Goal: Information Seeking & Learning: Learn about a topic

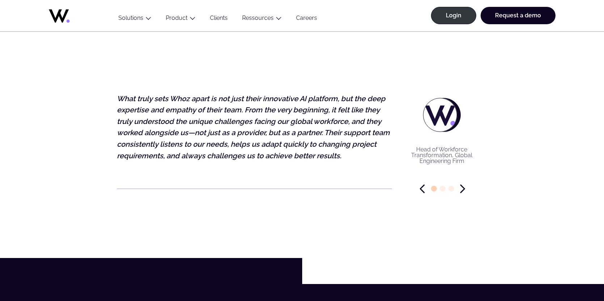
drag, startPoint x: 607, startPoint y: 28, endPoint x: 619, endPoint y: 216, distance: 188.5
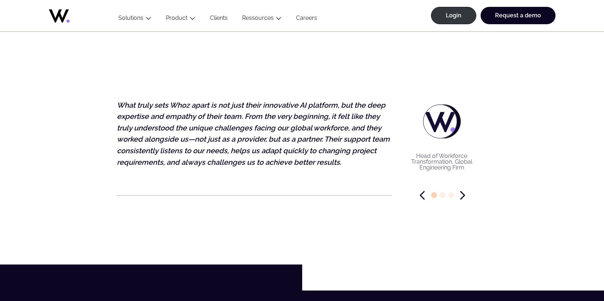
click at [464, 197] on icon "Next slide" at bounding box center [462, 195] width 5 height 9
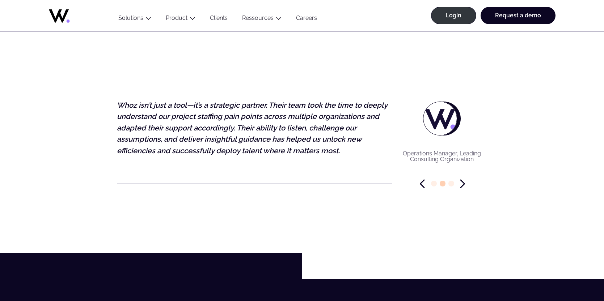
click at [463, 197] on div "Director of Talent Acquisition, International IT Services Provider The Whoz tea…" at bounding box center [302, 156] width 370 height 136
click at [463, 188] on icon "Next slide" at bounding box center [462, 183] width 5 height 9
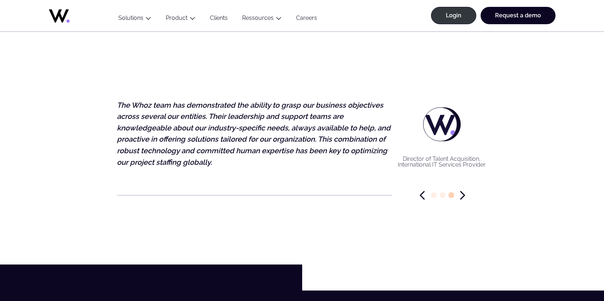
click at [54, 11] on icon at bounding box center [78, 13] width 58 height 17
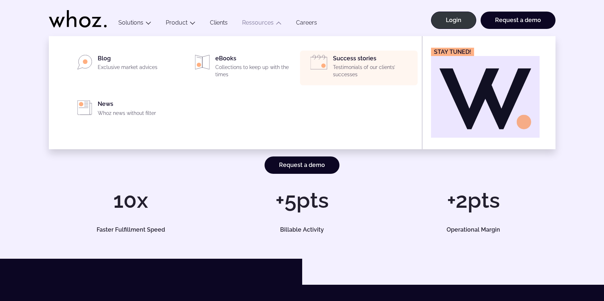
click at [360, 64] on div "Success stories Testimonials of our clients’ successes" at bounding box center [373, 68] width 80 height 26
